Goal: Information Seeking & Learning: Find specific fact

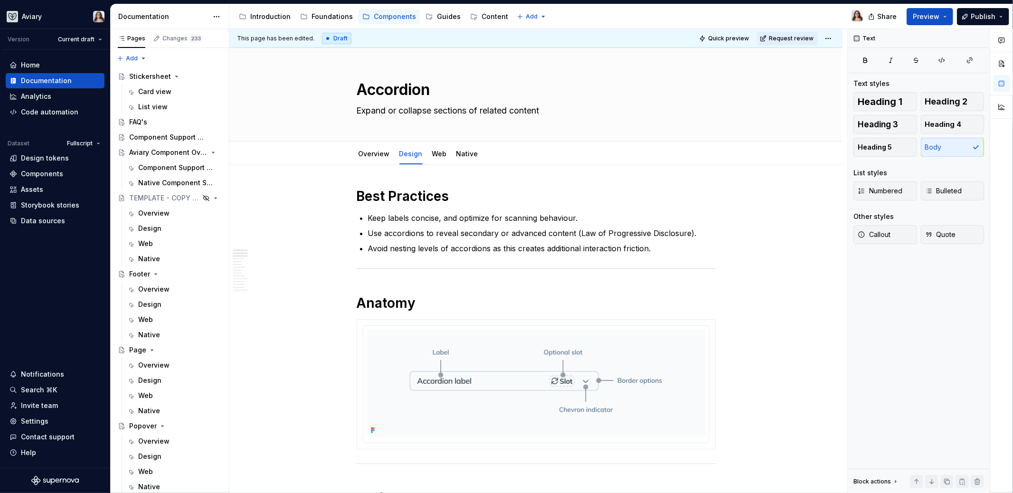
scroll to position [344, 0]
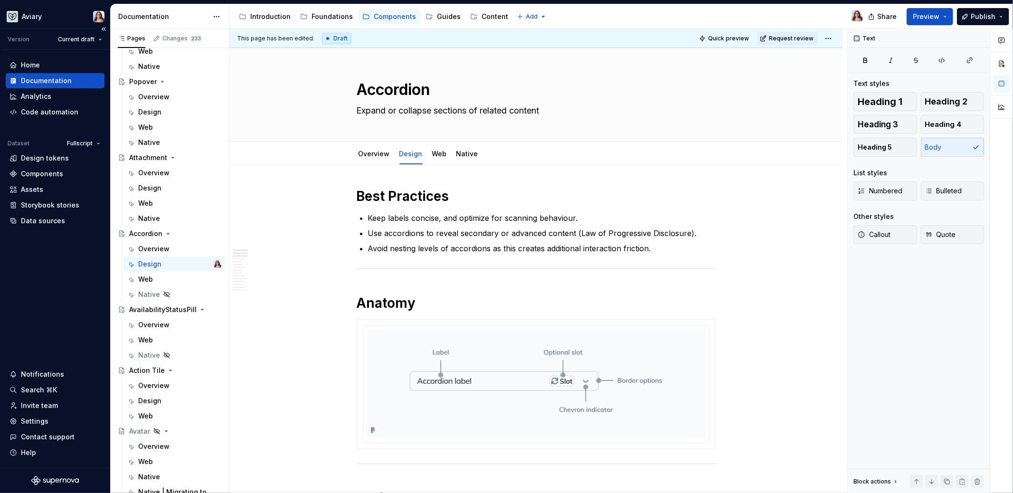
click at [52, 148] on div "Fullscript" at bounding box center [68, 143] width 72 height 13
click at [52, 155] on div "Design tokens" at bounding box center [45, 158] width 48 height 10
type textarea "*"
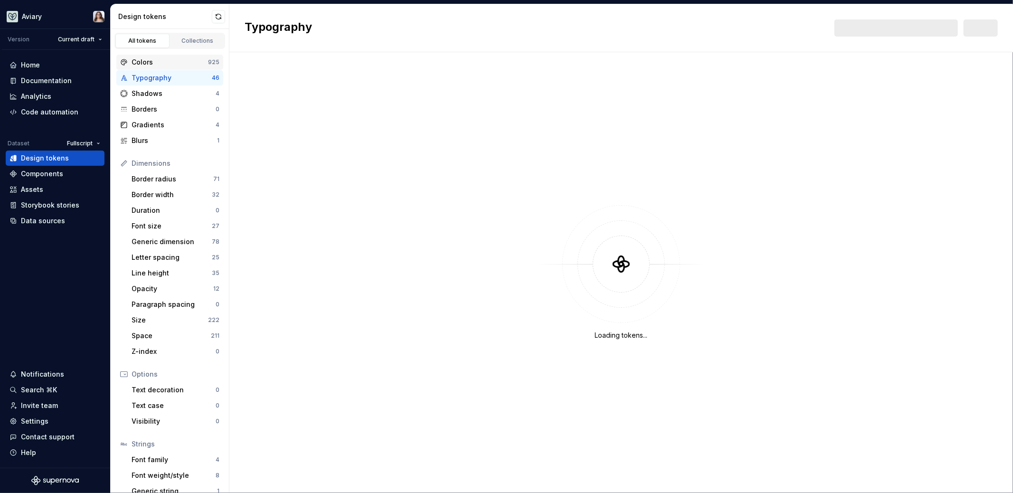
click at [157, 60] on div "Colors" at bounding box center [170, 62] width 76 height 10
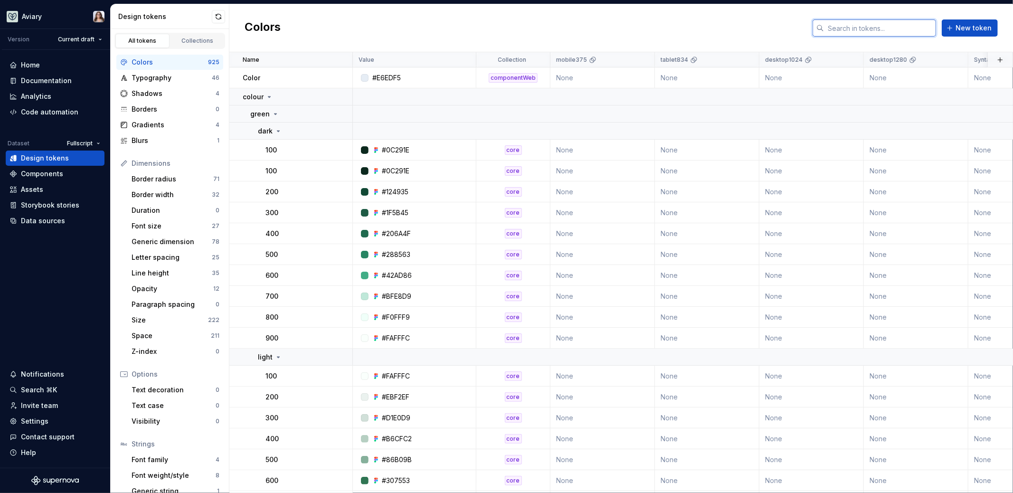
click at [851, 25] on input "text" at bounding box center [880, 27] width 112 height 17
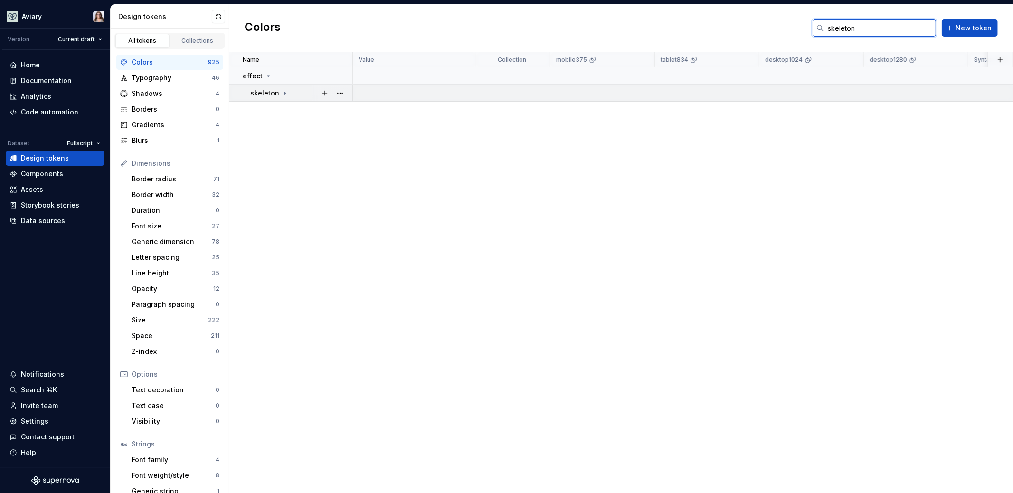
type input "skeleton"
click at [286, 92] on div "skeleton" at bounding box center [301, 93] width 102 height 10
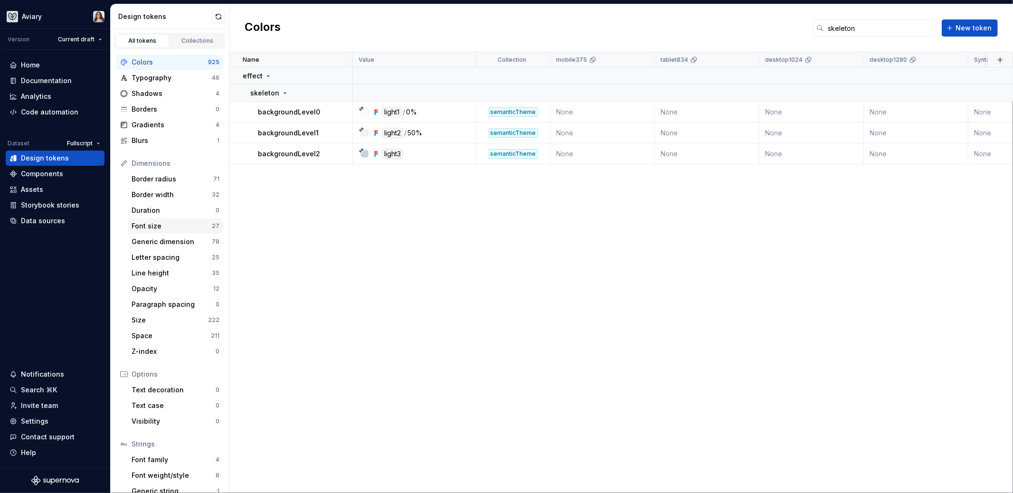
scroll to position [3, 0]
click at [161, 179] on div "Border radius" at bounding box center [173, 176] width 82 height 10
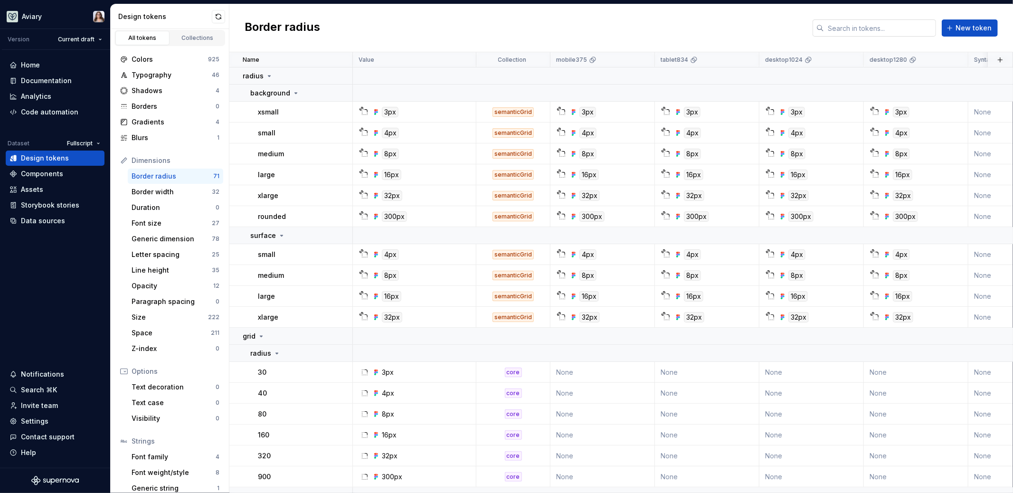
click at [850, 33] on input "text" at bounding box center [880, 27] width 112 height 17
type input "skeleton"
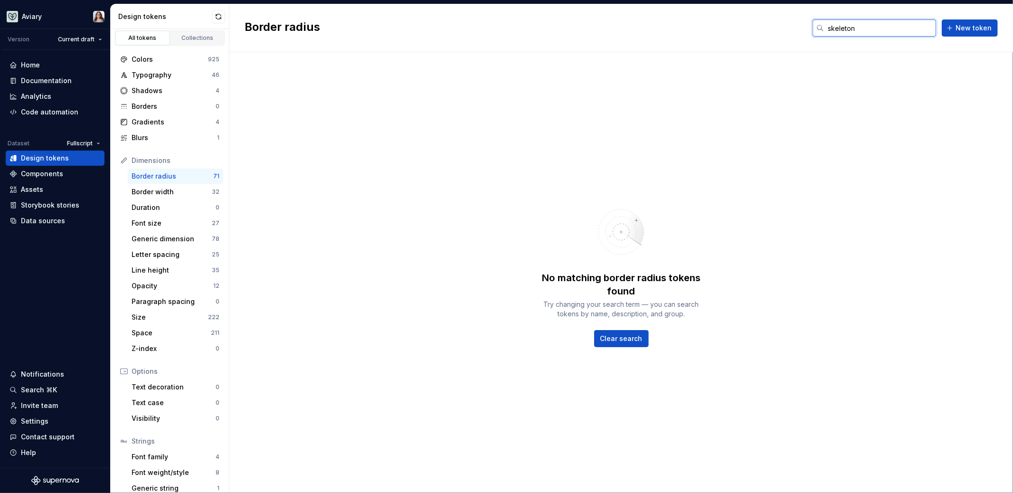
click at [880, 28] on input "skeleton" at bounding box center [880, 27] width 112 height 17
drag, startPoint x: 880, startPoint y: 28, endPoint x: 790, endPoint y: 27, distance: 90.7
click at [790, 27] on div "Border radius skeleton New token" at bounding box center [621, 28] width 784 height 48
